Goal: Task Accomplishment & Management: Complete application form

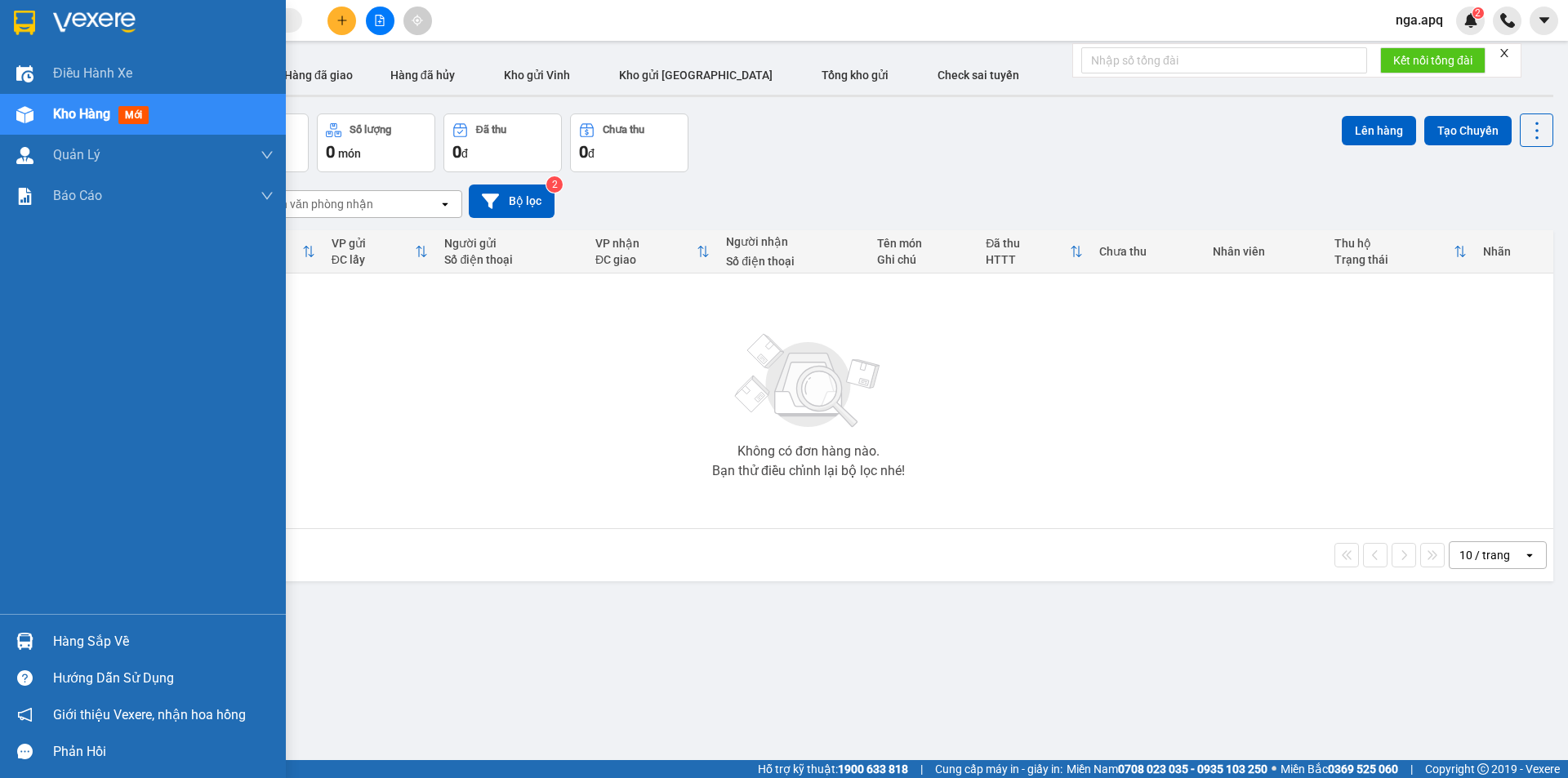
click at [32, 642] on img at bounding box center [25, 641] width 17 height 17
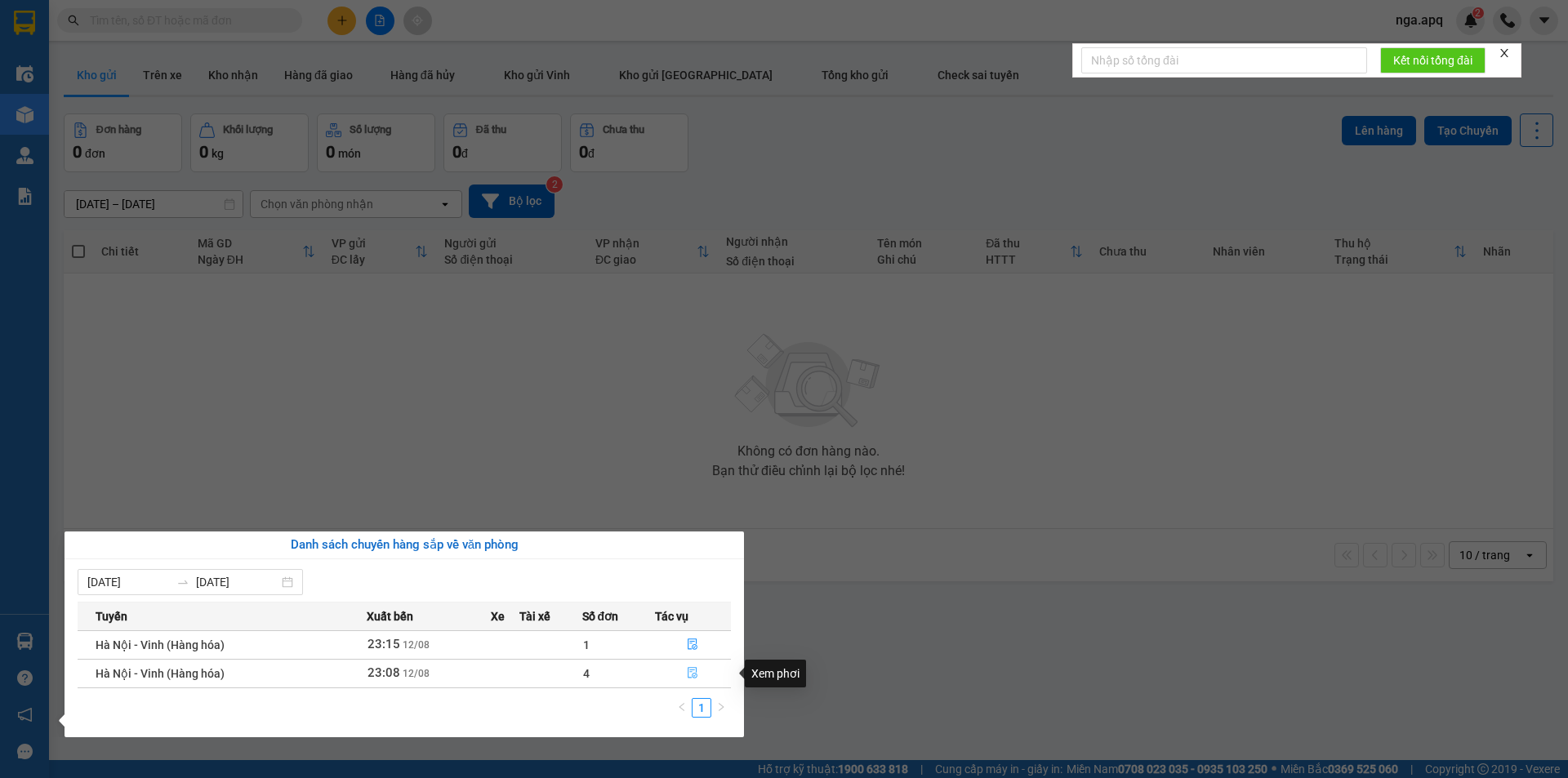
click at [690, 673] on icon "file-done" at bounding box center [692, 673] width 11 height 11
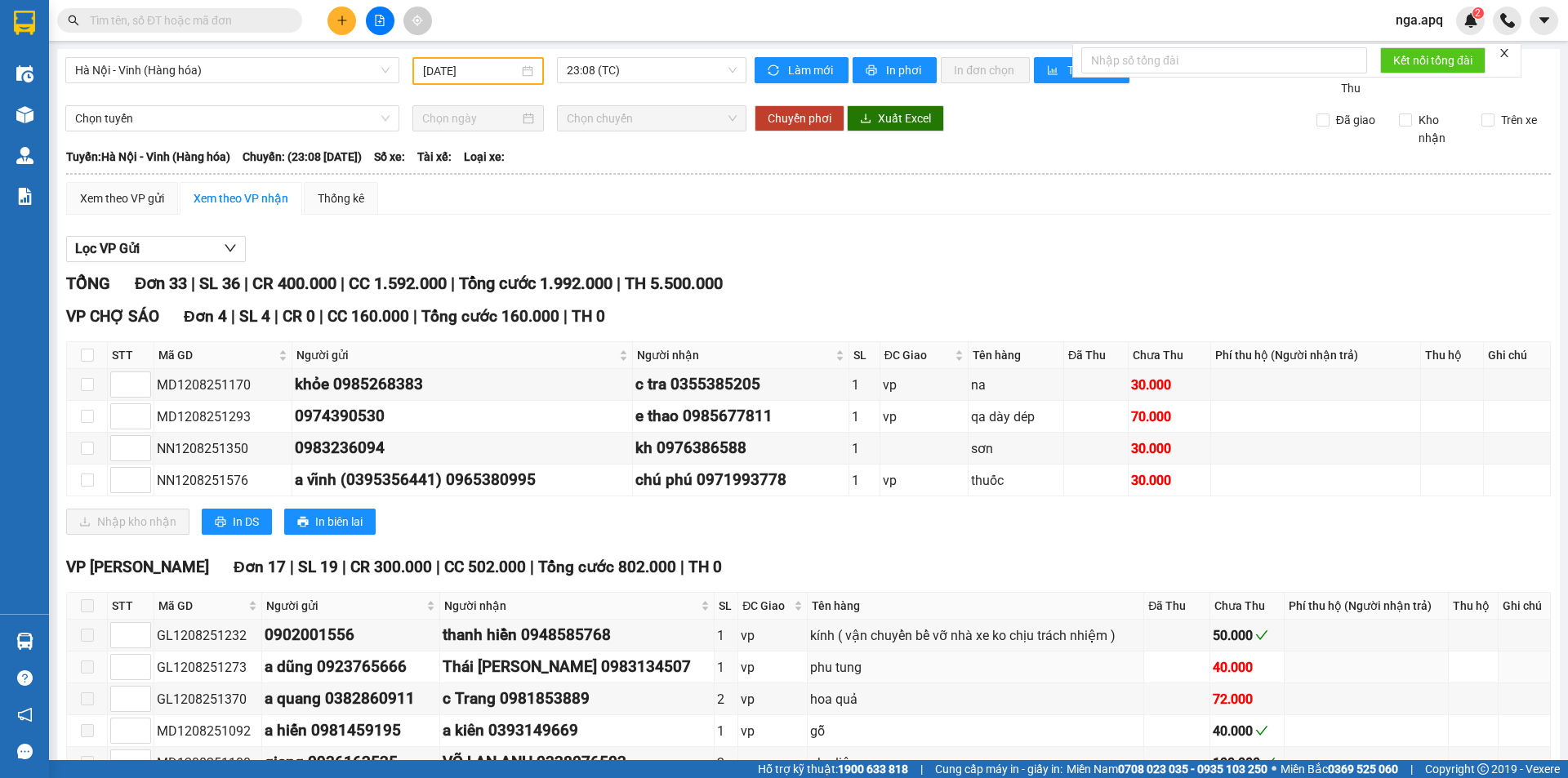
type input "[DATE]"
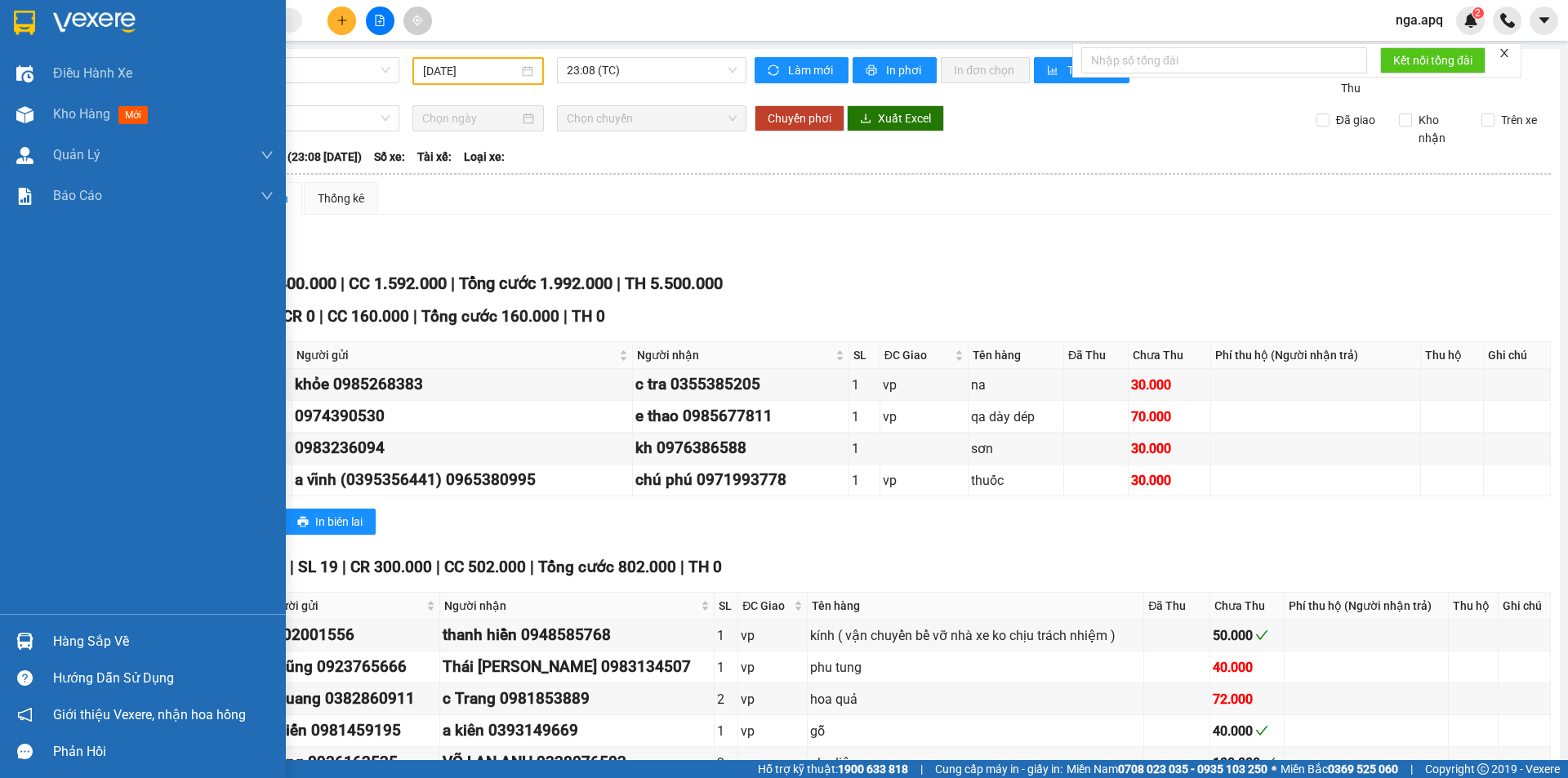
click at [23, 638] on img at bounding box center [25, 641] width 17 height 17
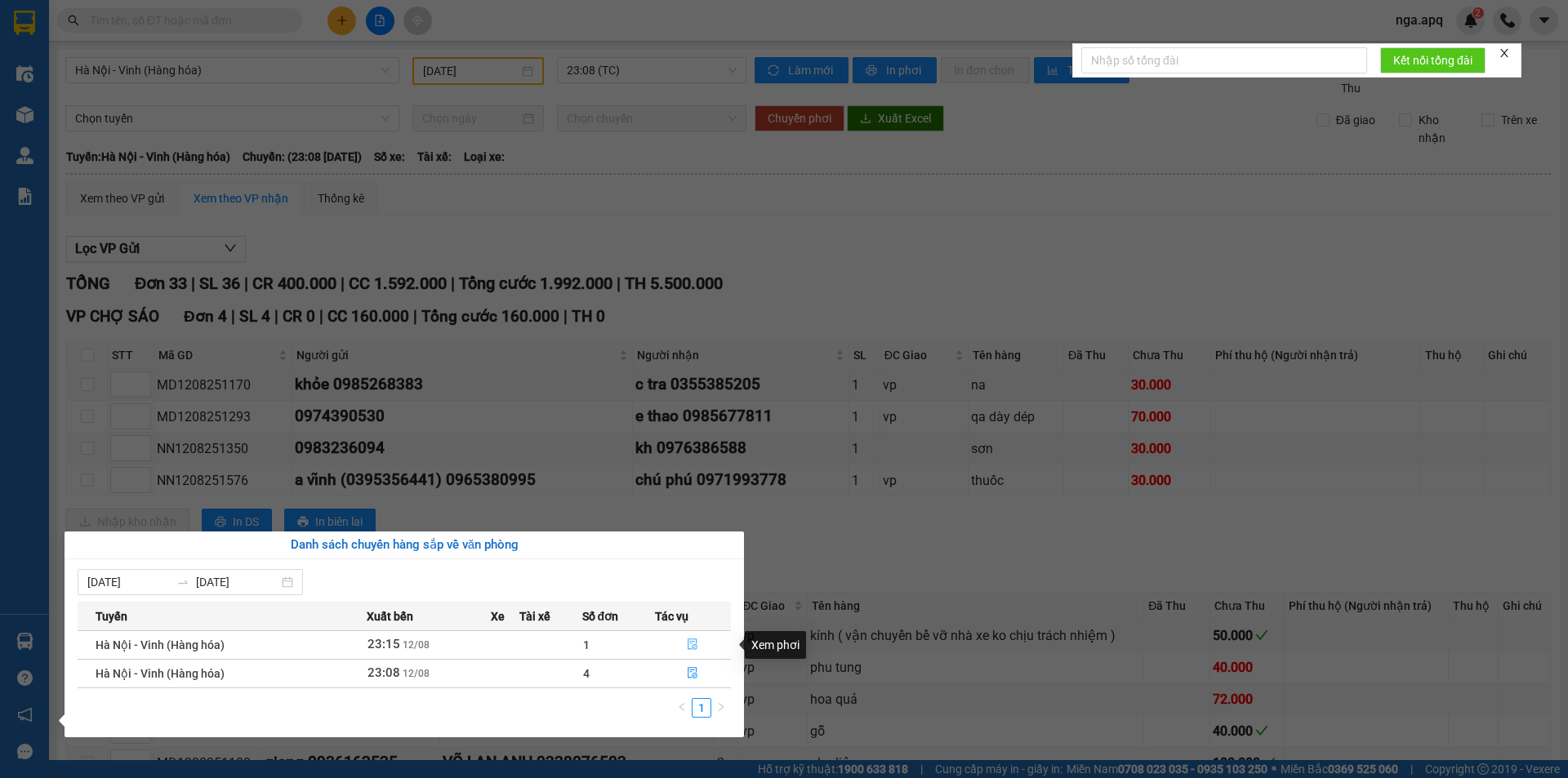
click at [694, 641] on icon "file-done" at bounding box center [693, 645] width 10 height 11
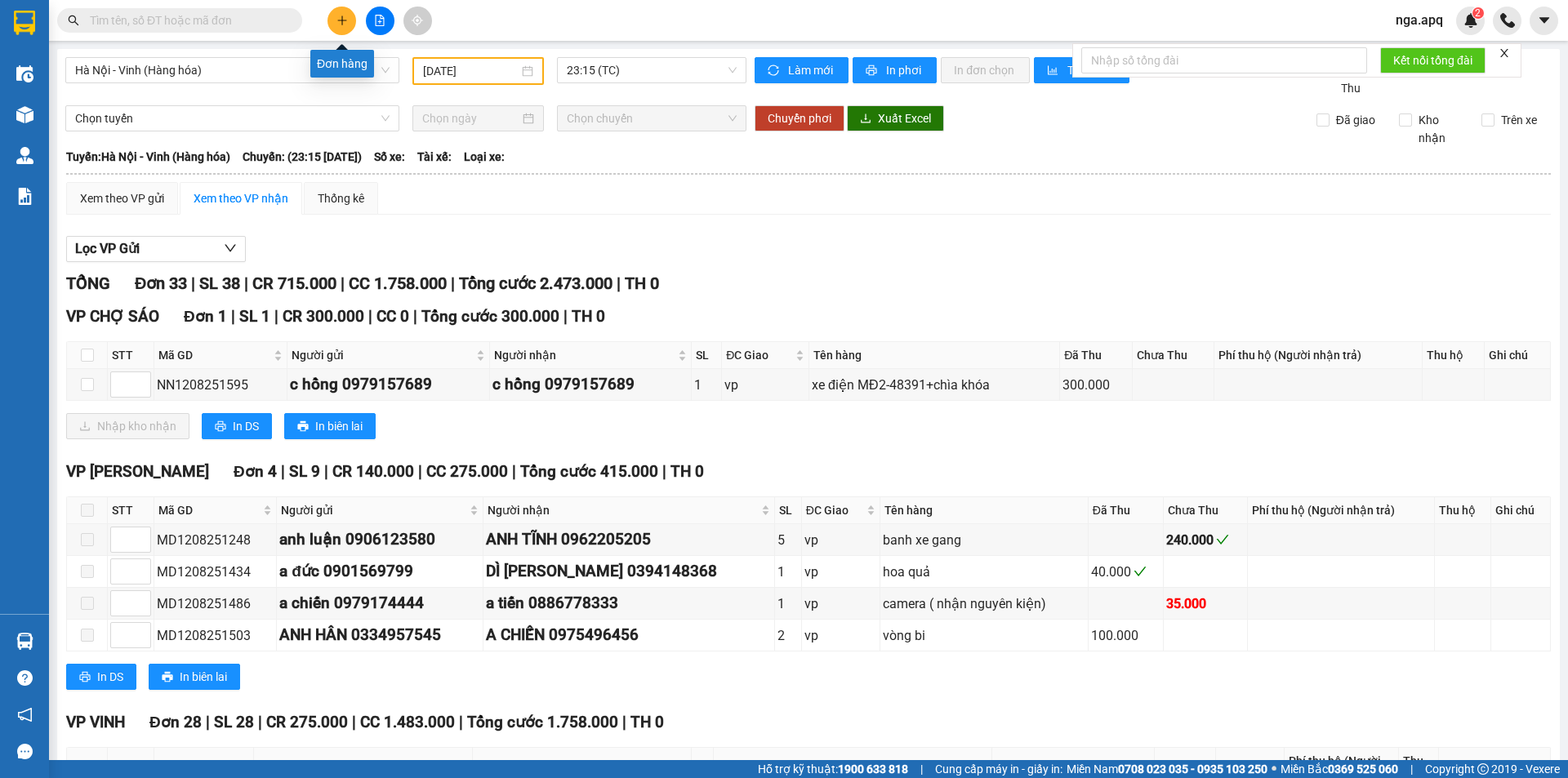
click at [341, 15] on icon "plus" at bounding box center [342, 20] width 11 height 11
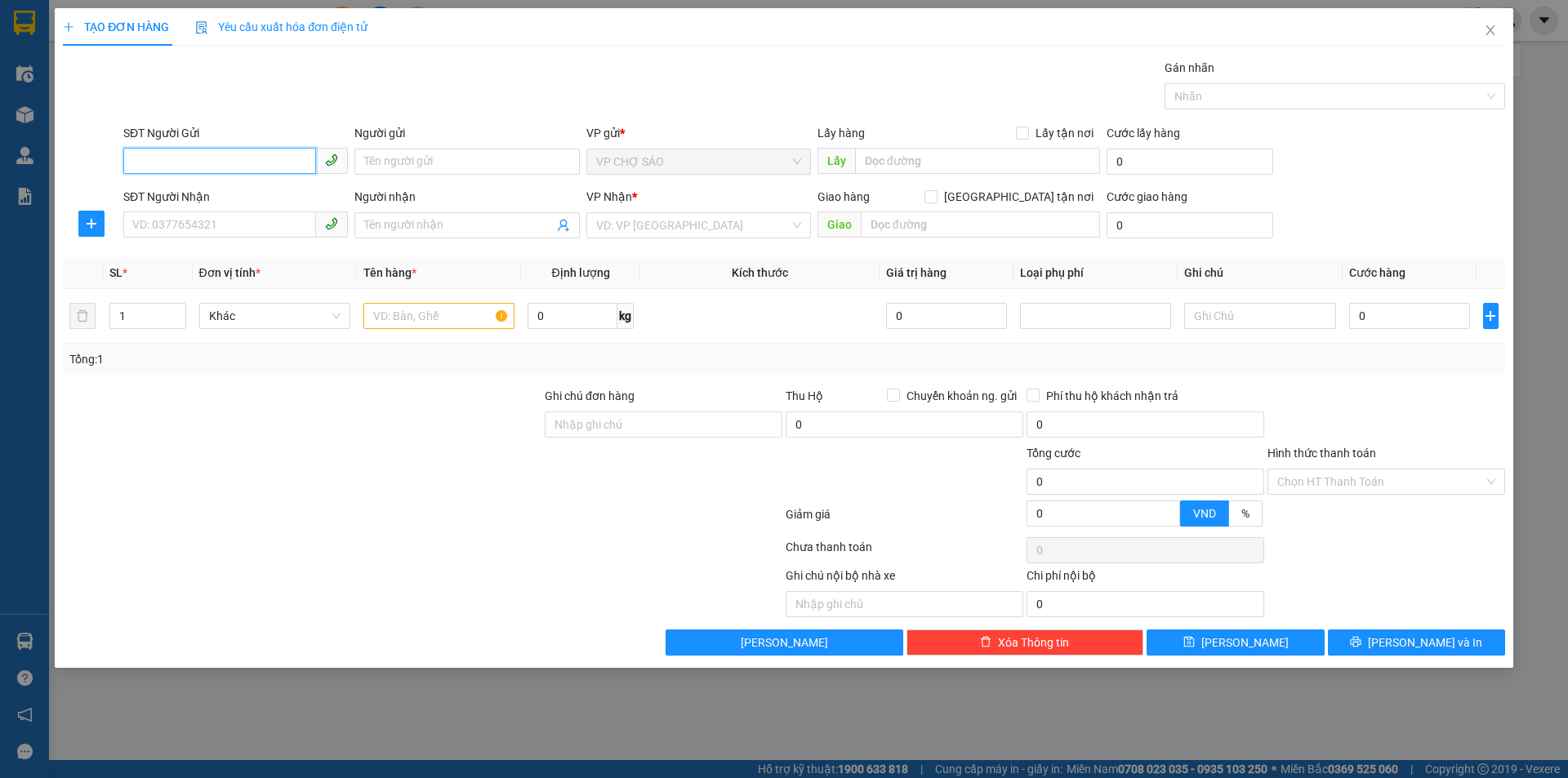
click at [126, 164] on input "SĐT Người Gửi" at bounding box center [220, 160] width 192 height 27
type input "0356258659"
click at [183, 193] on div "0356258659 - nhung" at bounding box center [236, 194] width 205 height 18
type input "nhung"
checkbox input "true"
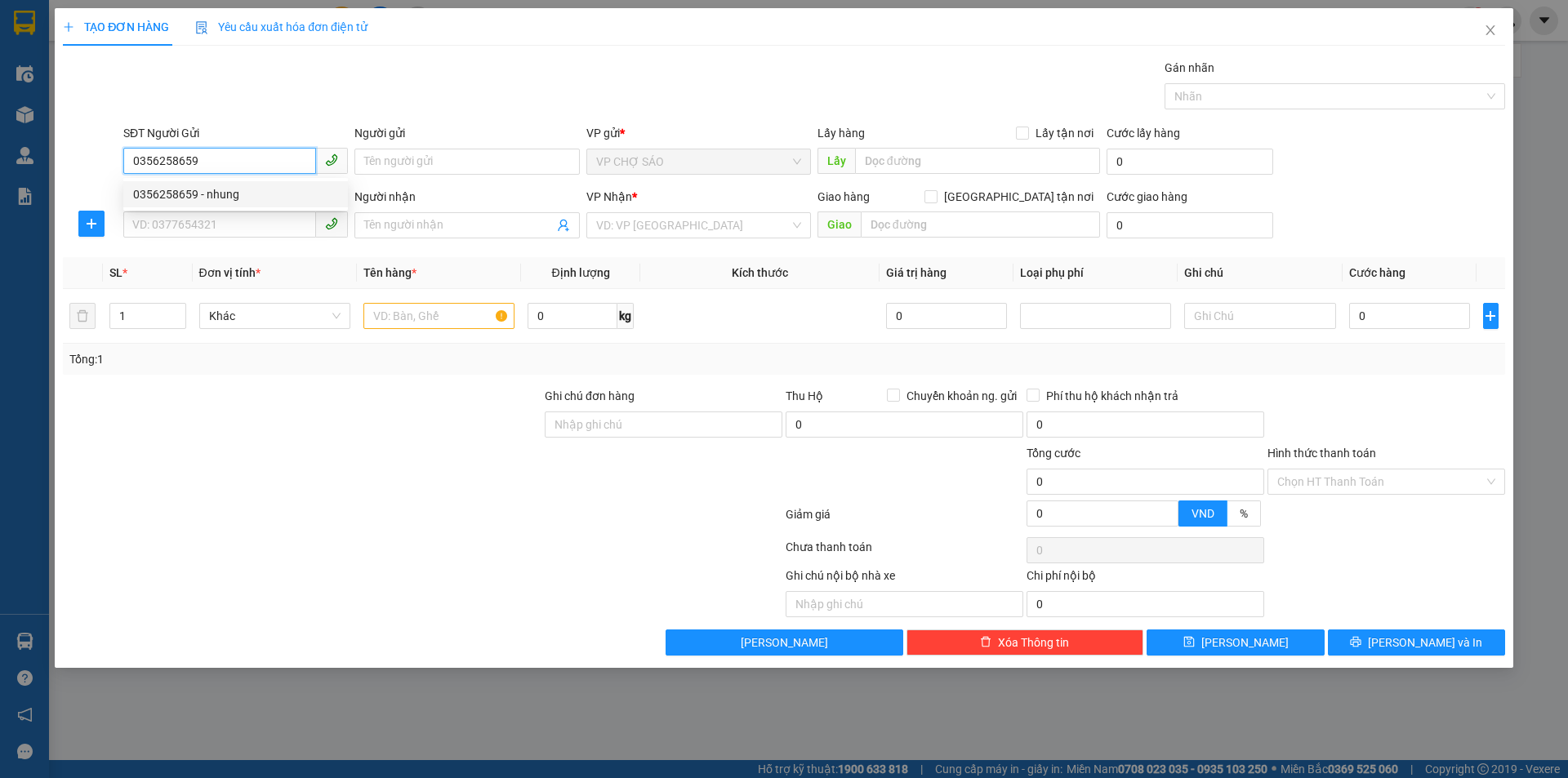
type input "VP Vinh"
type input "0356258659"
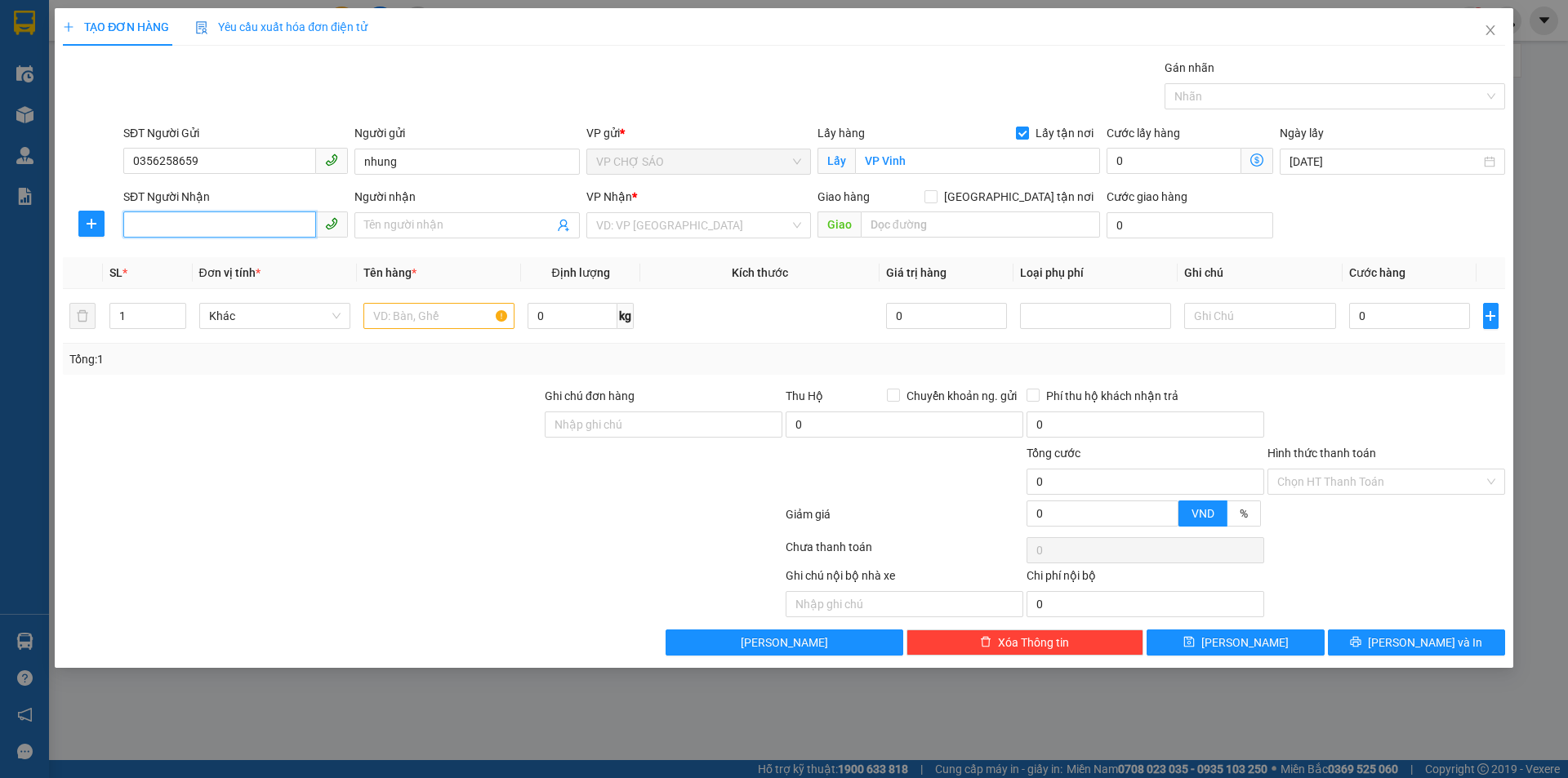
click at [190, 233] on input "SĐT Người Nhận" at bounding box center [220, 225] width 192 height 27
click at [162, 280] on div "0961481831 - [GEOGRAPHIC_DATA]" at bounding box center [236, 284] width 205 height 18
type input "0961481831"
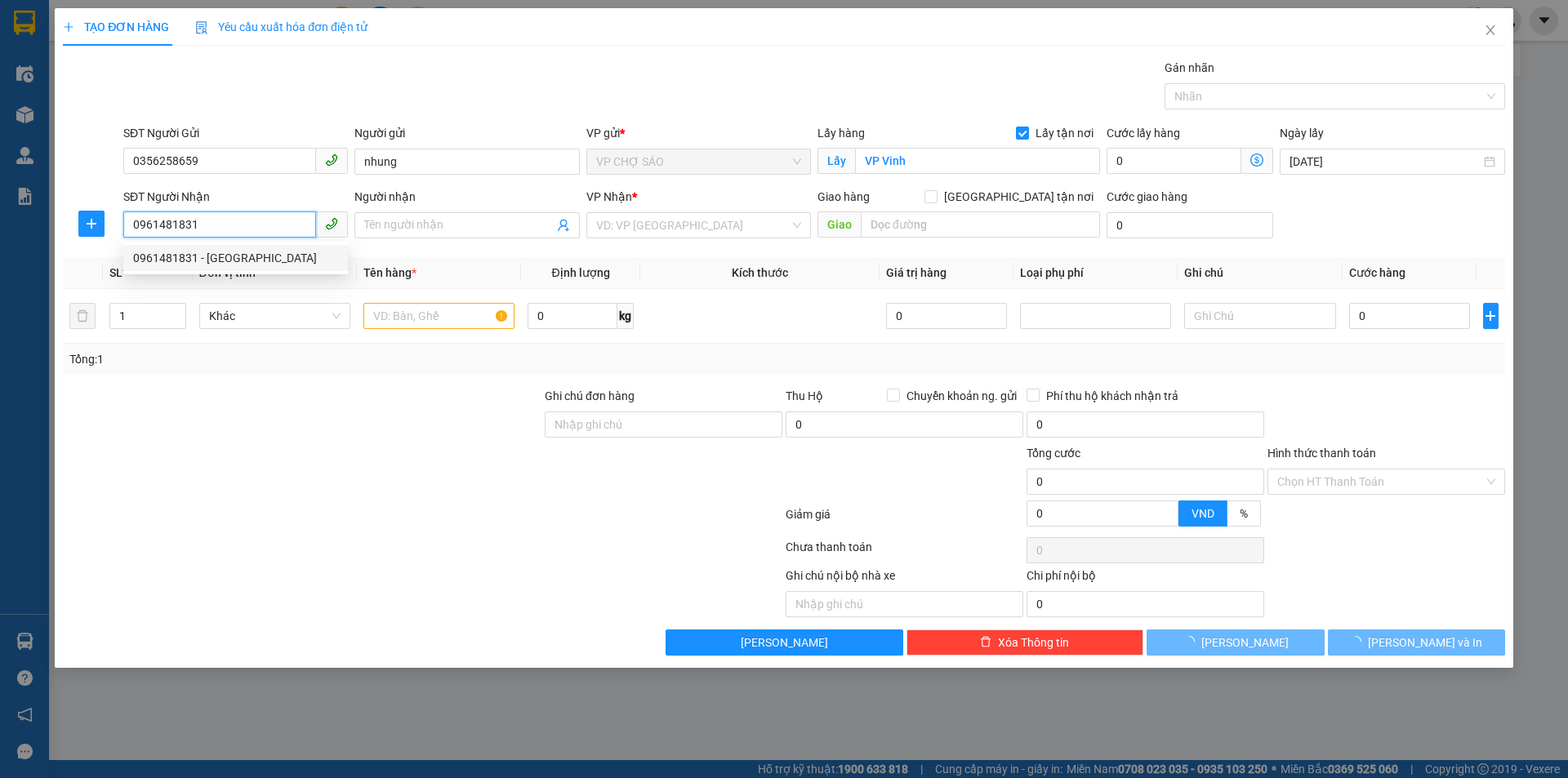
type input "C Trang"
checkbox input "true"
type input "GL"
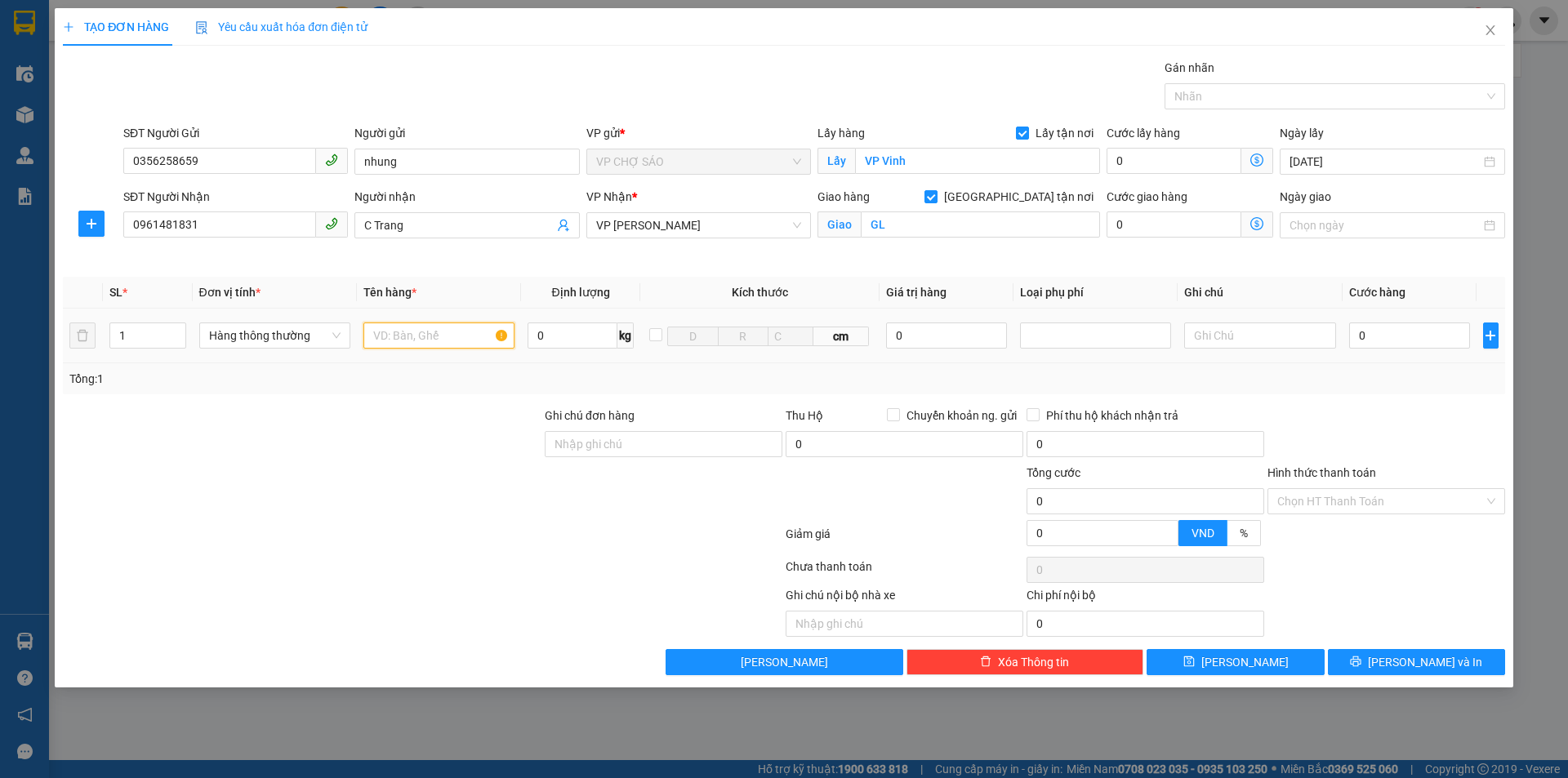
click at [372, 337] on input "text" at bounding box center [438, 335] width 151 height 27
type input "GIÂY TƠ"
click at [1359, 344] on input "0" at bounding box center [1409, 335] width 122 height 27
type input "3"
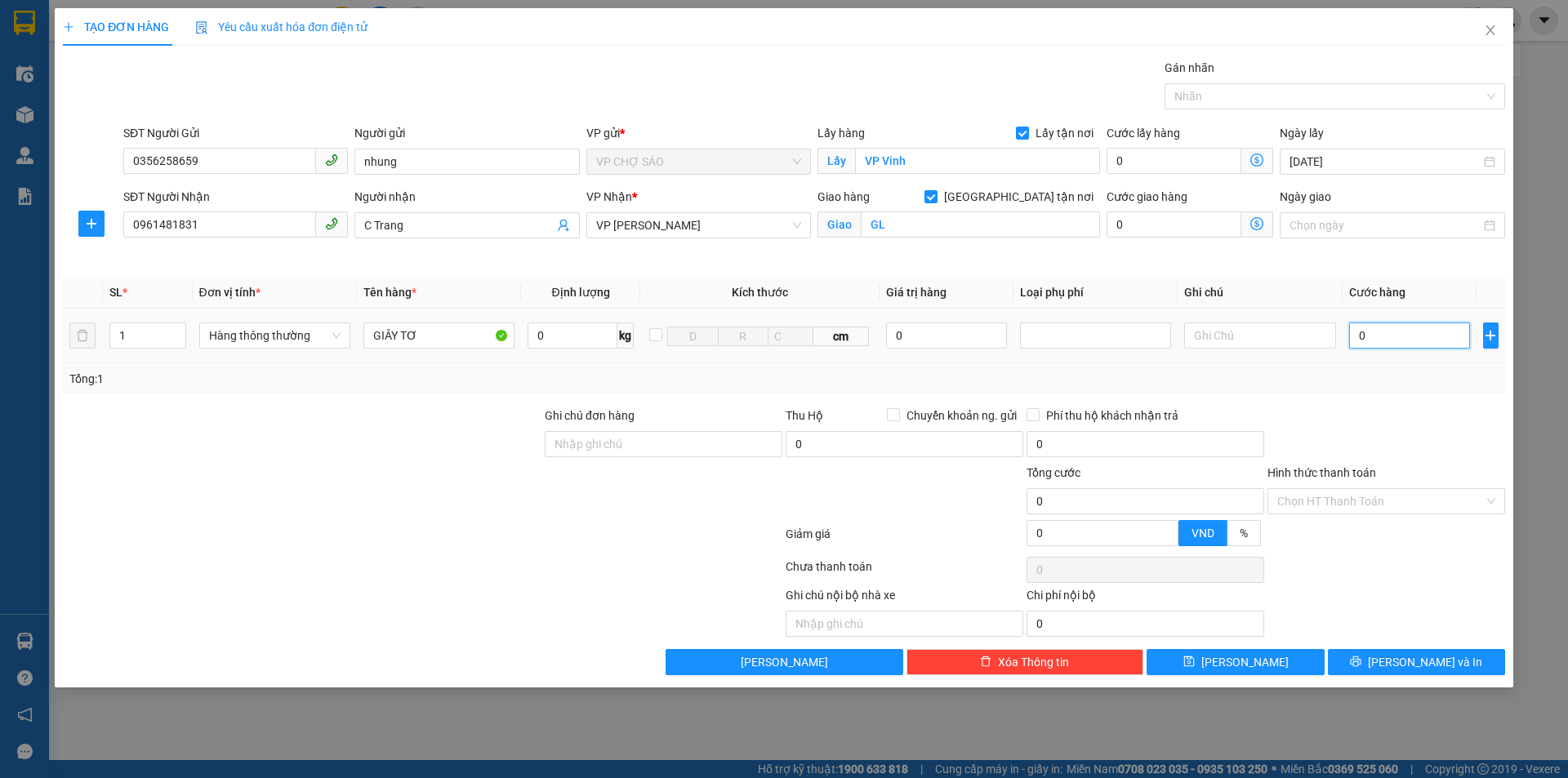
type input "3"
type input "30"
type input "300"
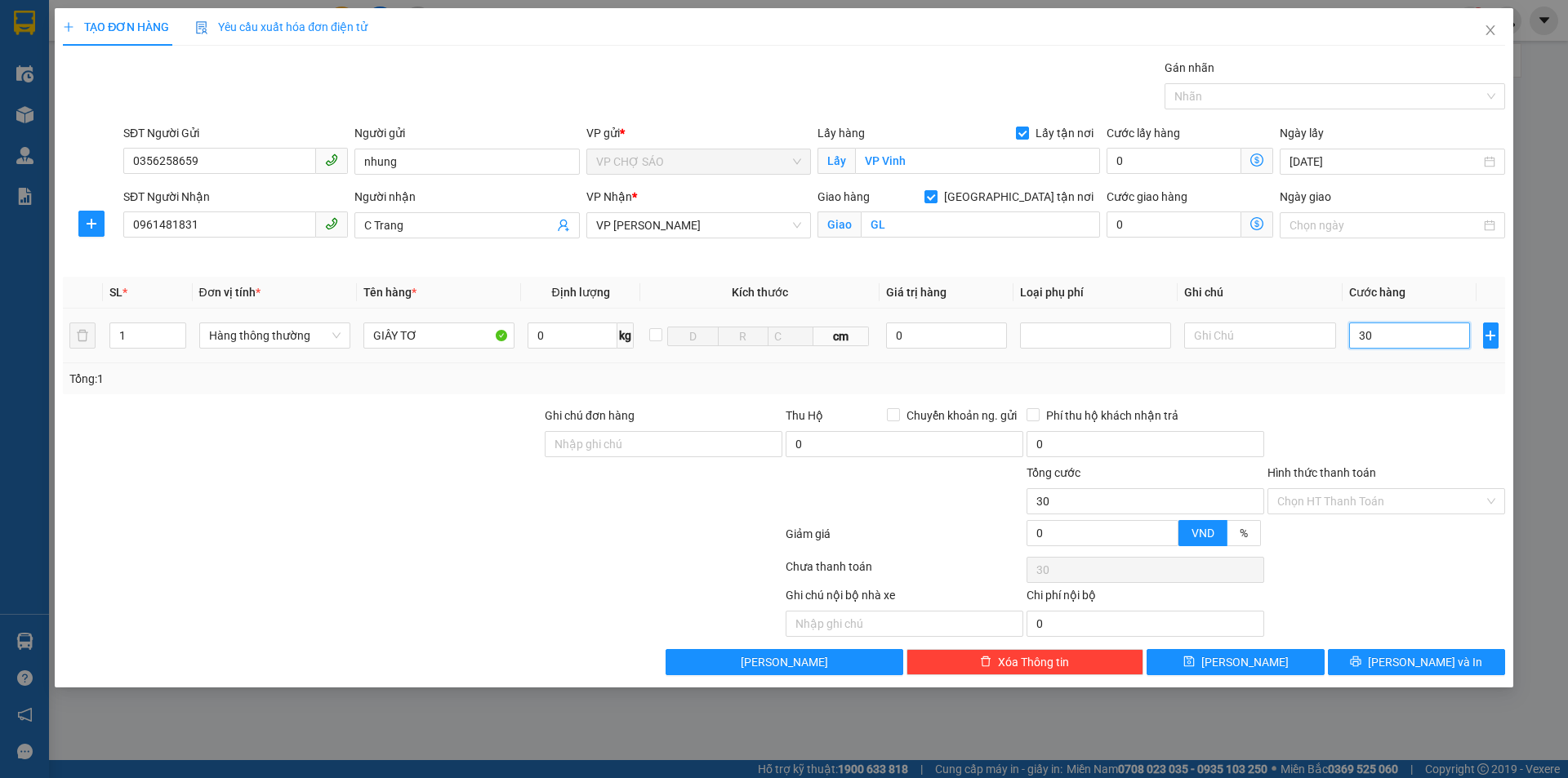
type input "300"
type input "3.000"
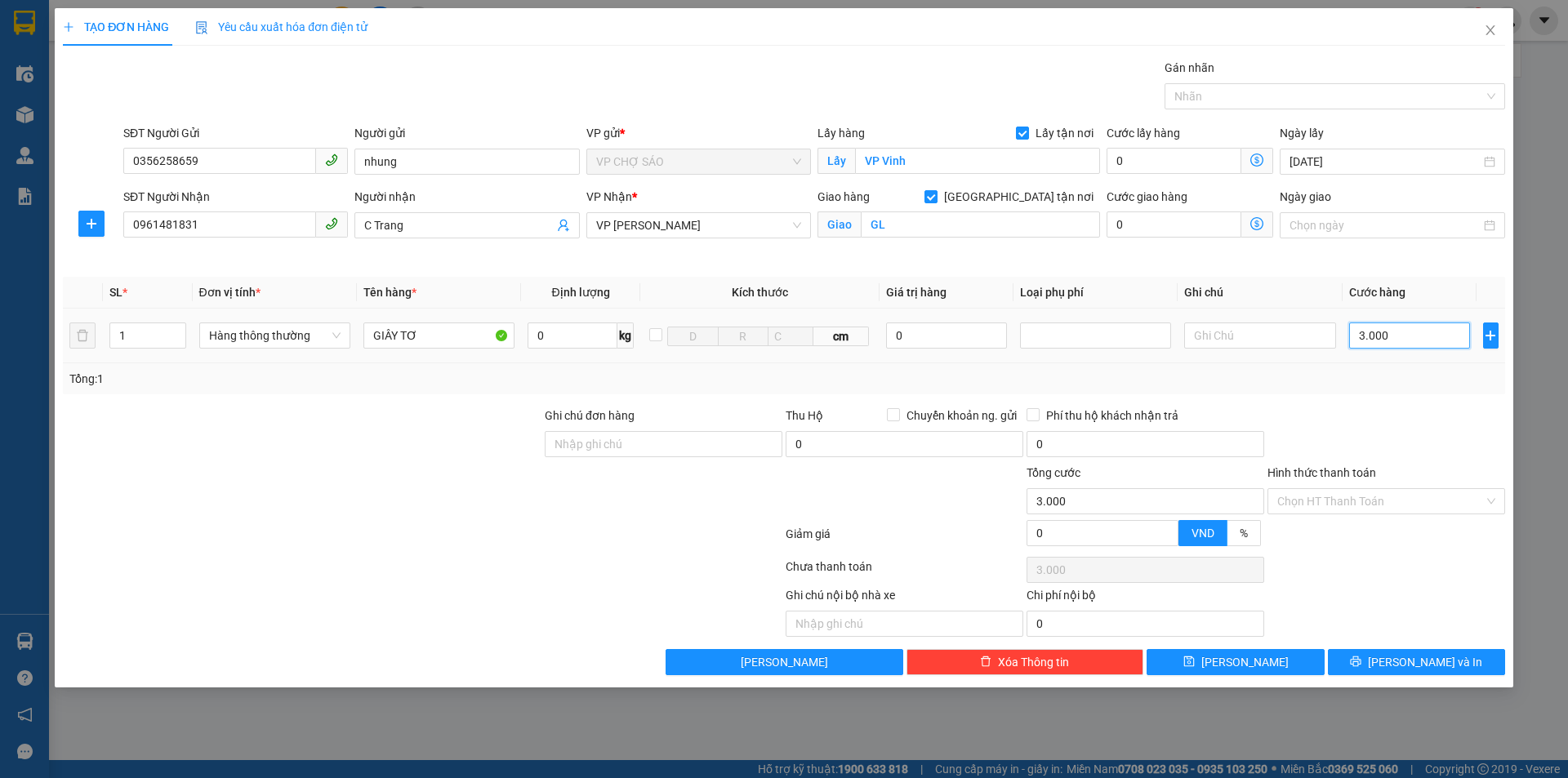
type input "30.000"
drag, startPoint x: 1393, startPoint y: 505, endPoint x: 1375, endPoint y: 570, distance: 67.4
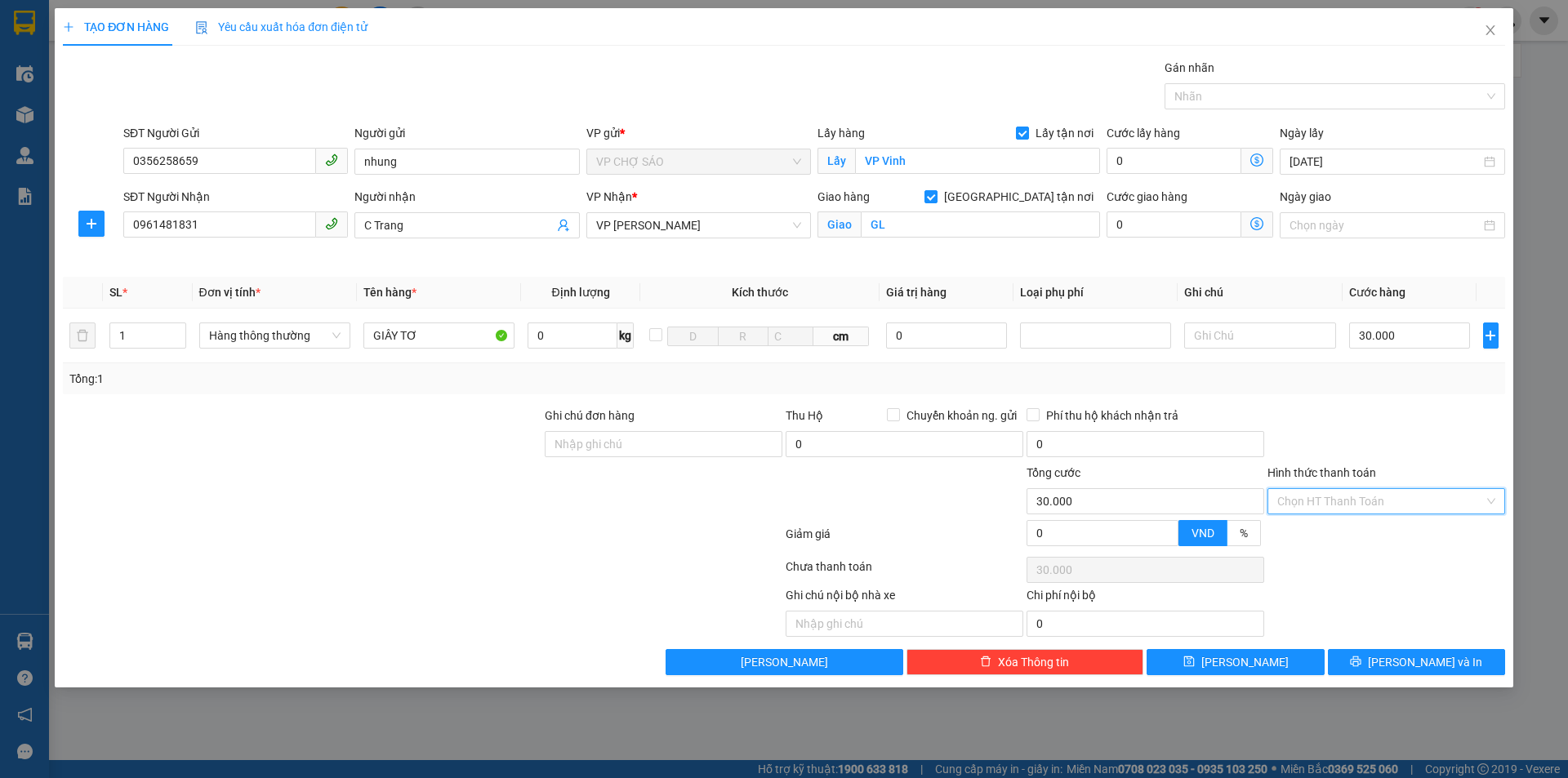
click at [1390, 510] on input "Hình thức thanh toán" at bounding box center [1379, 501] width 206 height 25
drag, startPoint x: 1341, startPoint y: 540, endPoint x: 1341, endPoint y: 576, distance: 36.0
click at [1341, 544] on div "Tại văn phòng" at bounding box center [1386, 533] width 237 height 27
type input "0"
click at [1361, 664] on icon "printer" at bounding box center [1356, 662] width 11 height 11
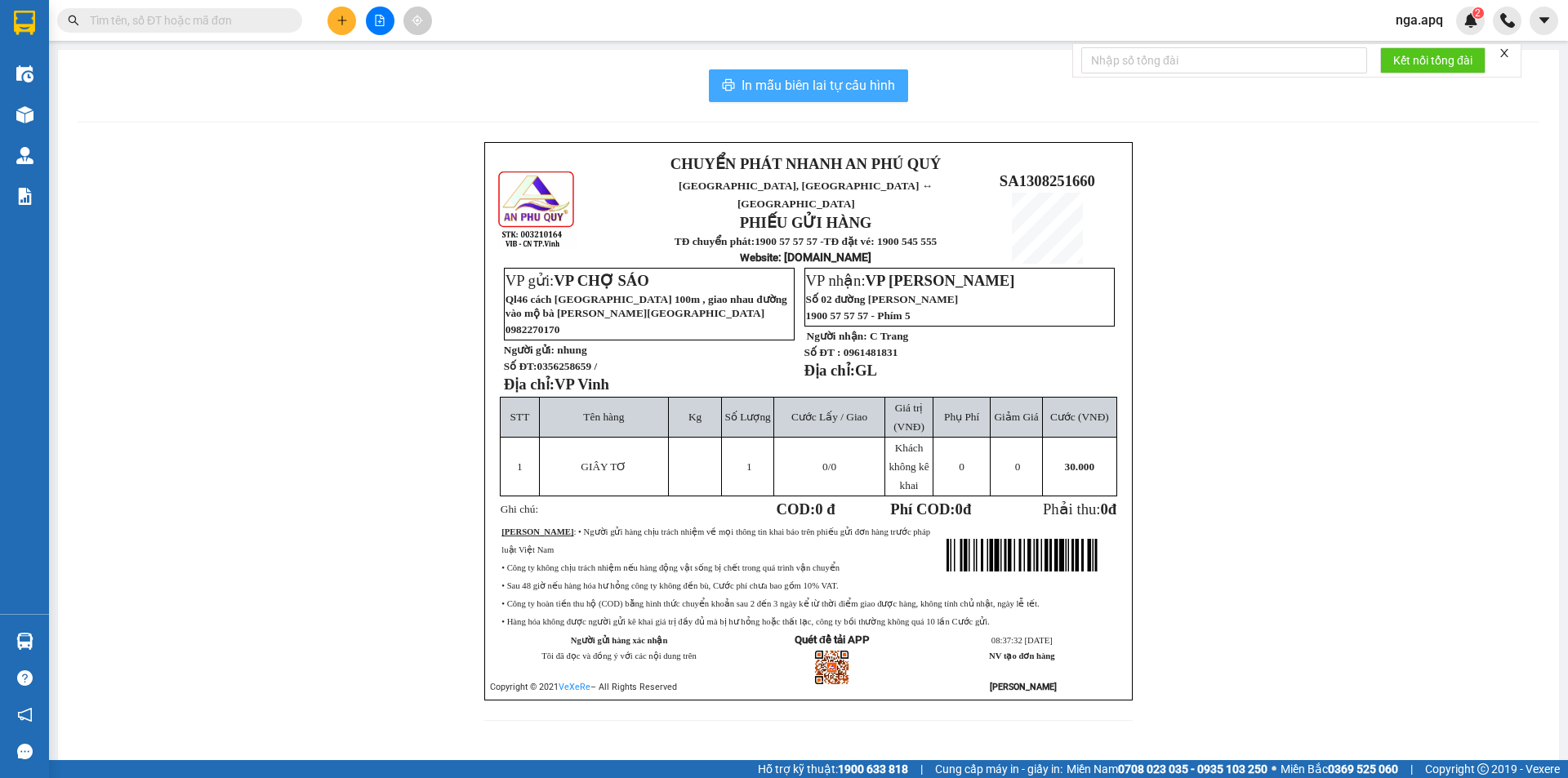
click at [802, 89] on span "In mẫu biên lai tự cấu hình" at bounding box center [817, 85] width 153 height 20
